Goal: Find specific page/section

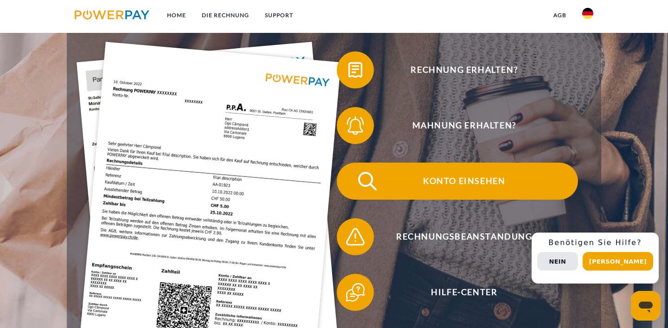
scroll to position [157, 0]
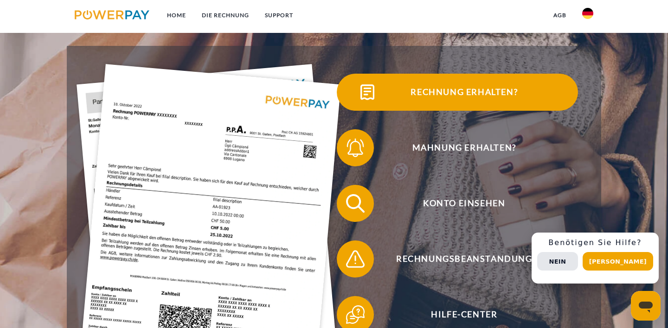
click at [460, 89] on span "Rechnung erhalten?" at bounding box center [464, 92] width 227 height 37
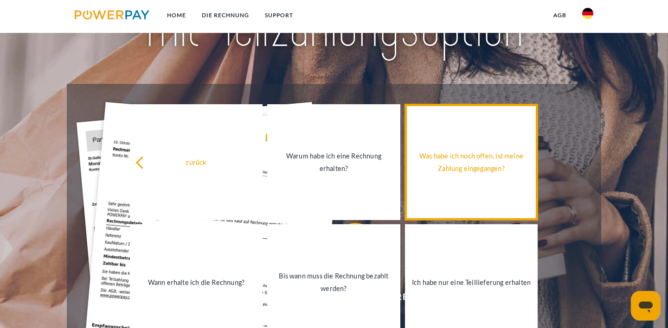
scroll to position [104, 0]
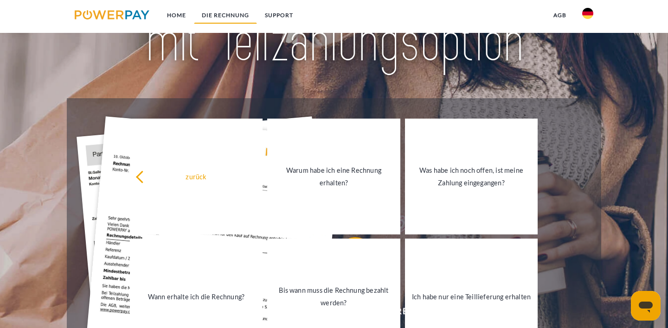
click at [234, 18] on link "DIE RECHNUNG" at bounding box center [225, 15] width 63 height 17
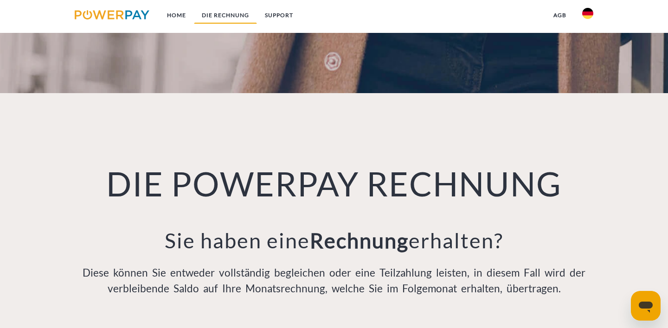
scroll to position [636, 0]
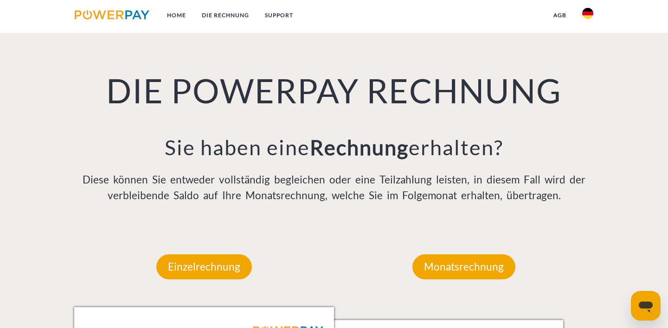
click at [134, 13] on img at bounding box center [112, 14] width 75 height 9
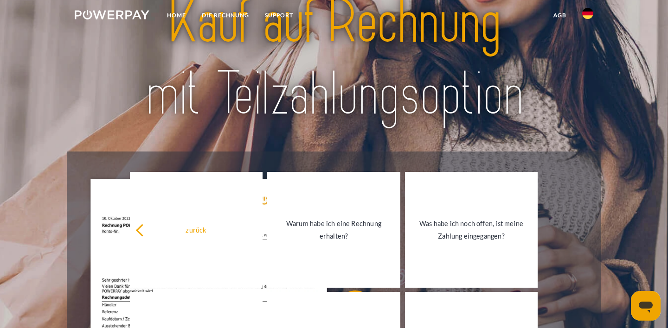
scroll to position [213, 0]
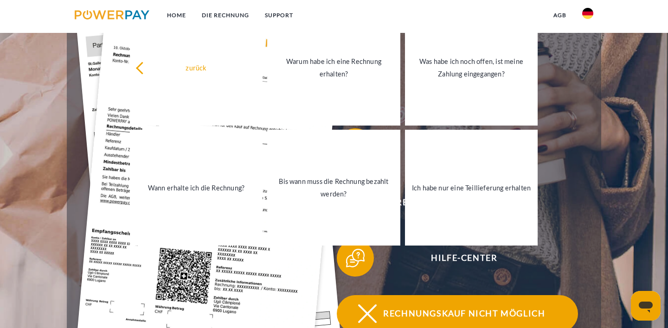
click at [371, 306] on img at bounding box center [367, 313] width 23 height 23
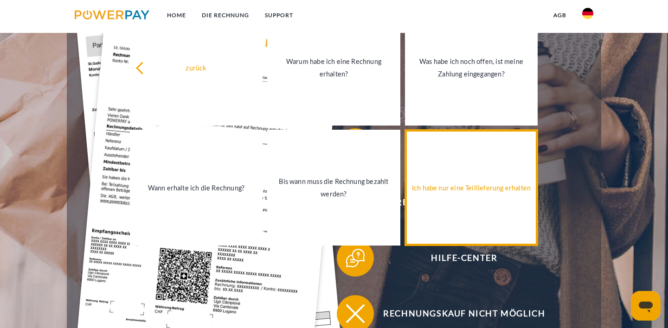
scroll to position [636, 0]
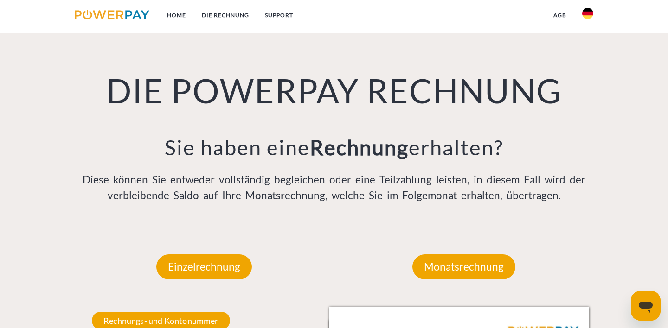
click at [134, 10] on img at bounding box center [112, 14] width 75 height 9
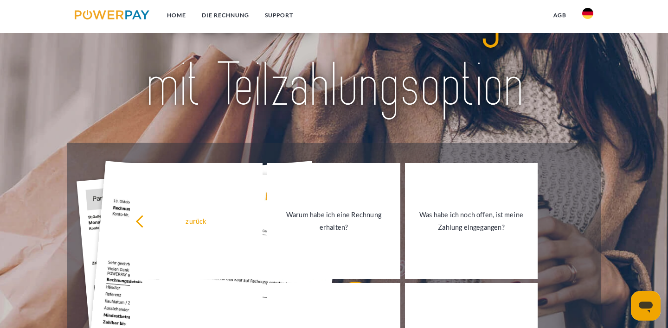
scroll to position [87, 0]
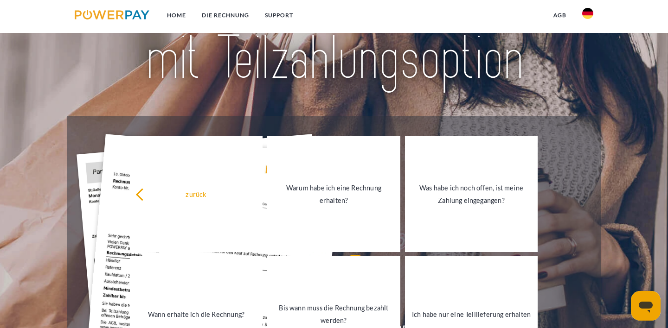
click at [582, 97] on div at bounding box center [334, 23] width 534 height 186
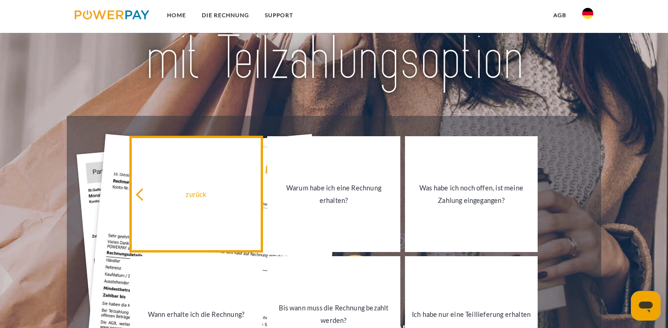
click at [187, 193] on div "zurück" at bounding box center [196, 194] width 122 height 13
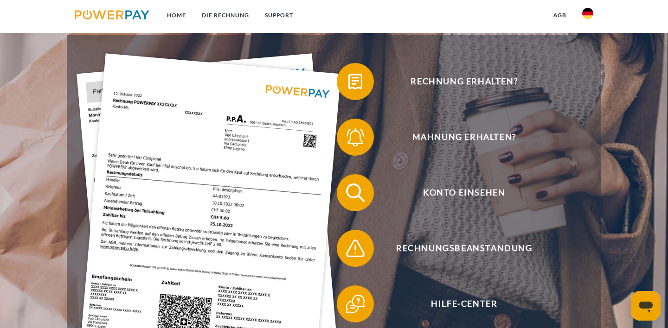
scroll to position [177, 0]
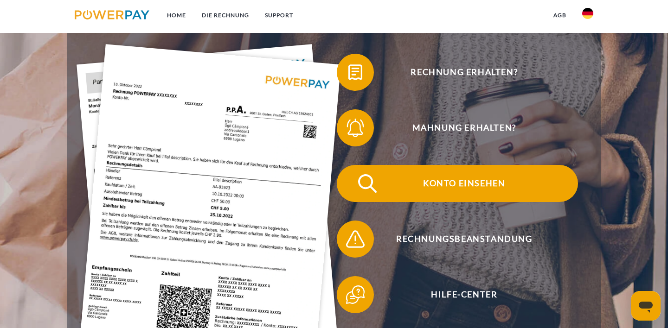
click at [484, 183] on span "Konto einsehen" at bounding box center [464, 183] width 227 height 37
